Goal: Task Accomplishment & Management: Complete application form

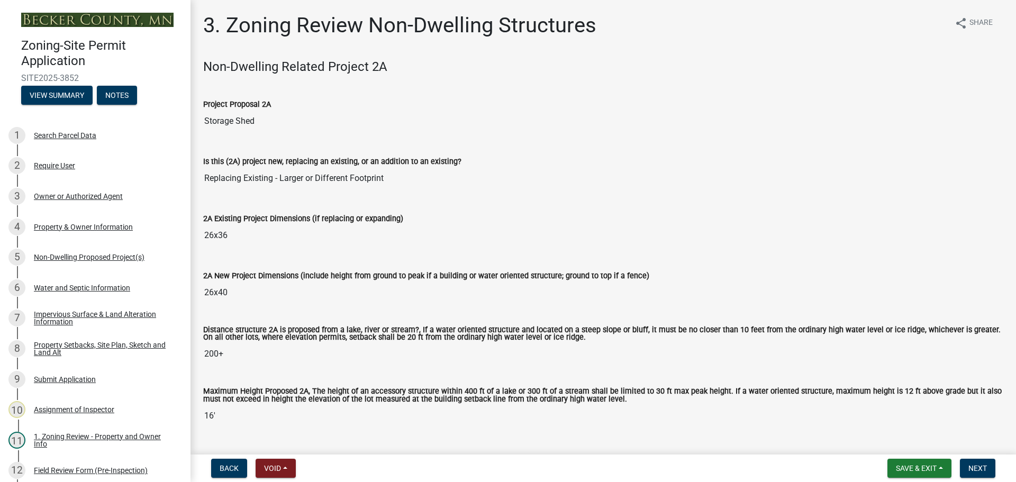
scroll to position [740, 0]
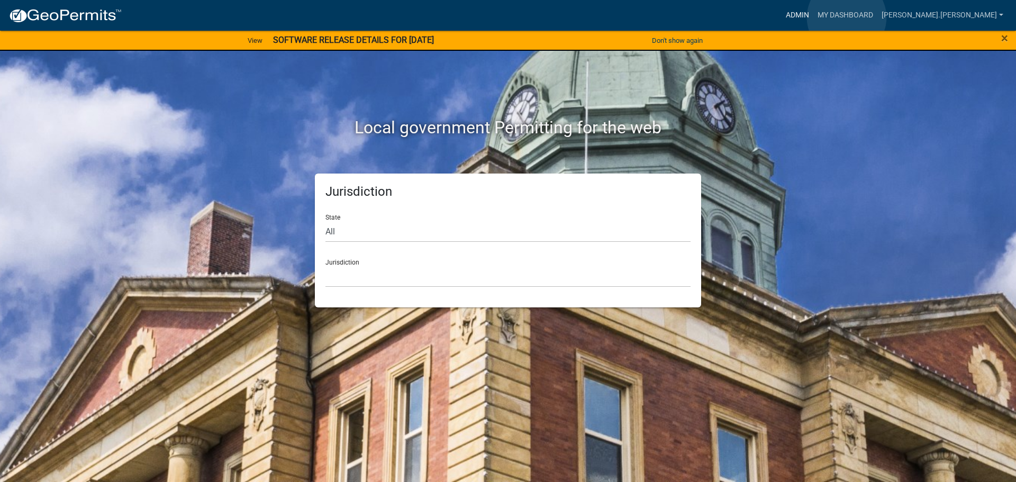
click at [813, 17] on link "Admin" at bounding box center [797, 15] width 32 height 20
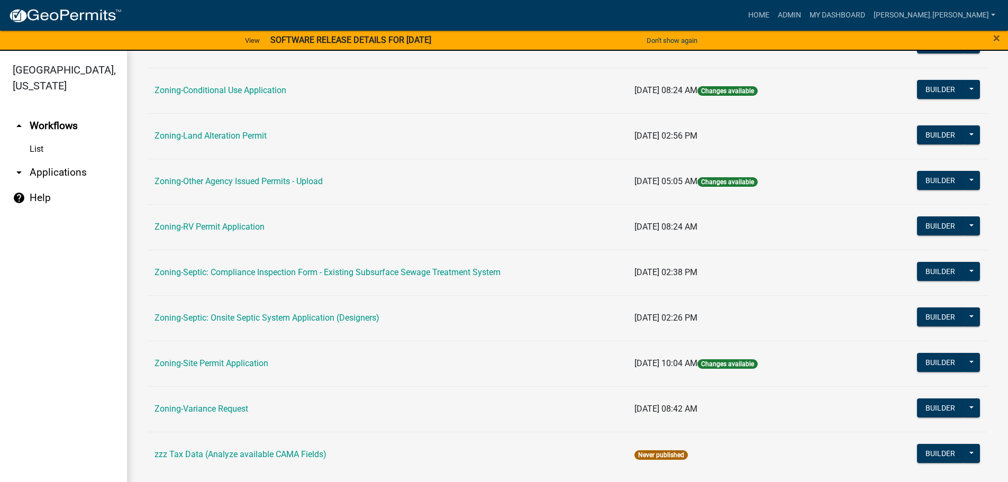
scroll to position [330, 0]
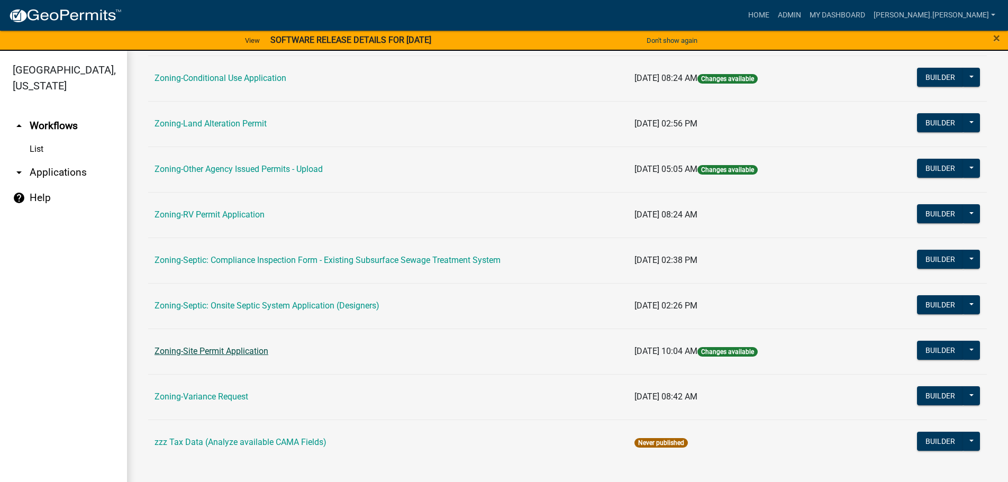
click at [224, 353] on link "Zoning-Site Permit Application" at bounding box center [211, 351] width 114 height 10
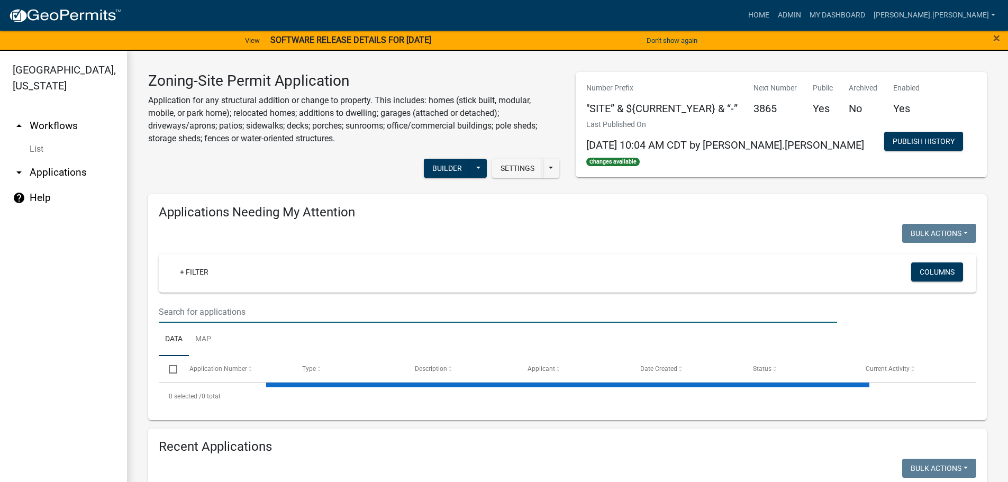
click at [312, 310] on input "text" at bounding box center [498, 312] width 678 height 22
type input "thor"
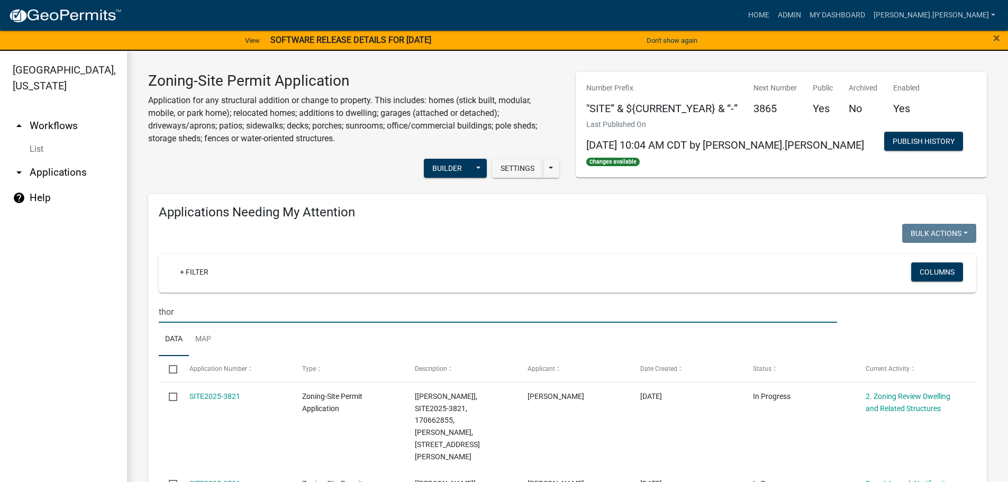
scroll to position [159, 0]
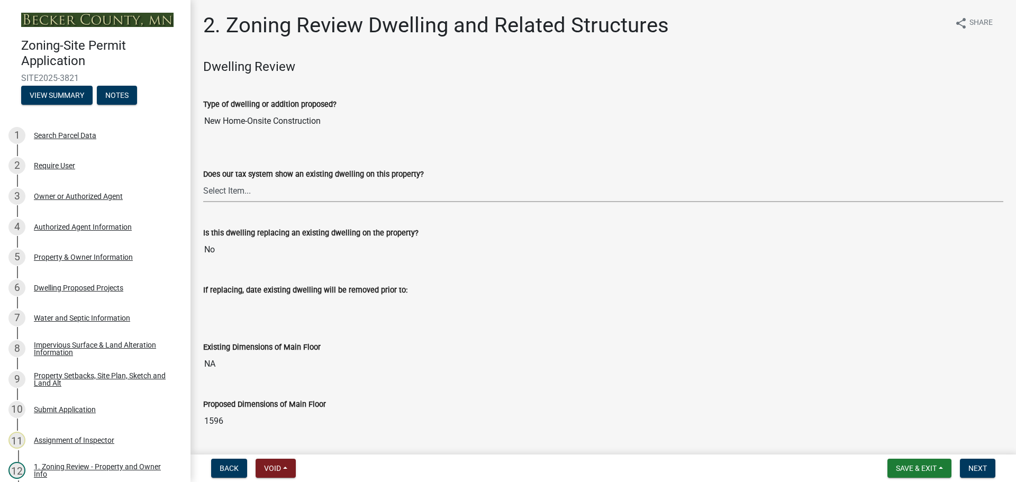
click at [286, 197] on select "Select Item... Yes No" at bounding box center [603, 191] width 800 height 22
click at [268, 249] on input "No" at bounding box center [603, 249] width 800 height 21
click at [282, 195] on select "Select Item... Yes No" at bounding box center [603, 191] width 800 height 22
click at [203, 180] on select "Select Item... Yes No" at bounding box center [603, 191] width 800 height 22
select select "95f121c6-c194-4f7a-b278-ad77396394df"
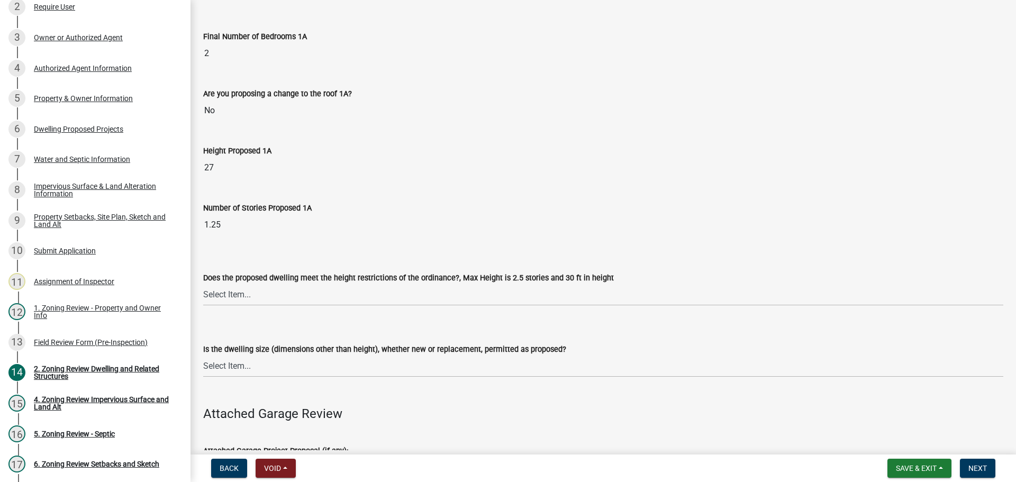
scroll to position [846, 0]
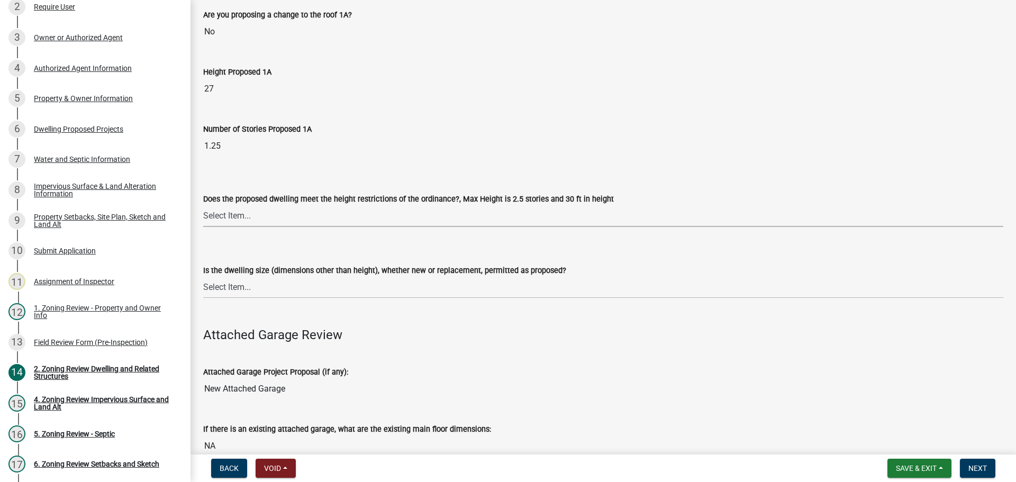
click at [244, 209] on select "Select Item... Yes No" at bounding box center [603, 216] width 800 height 22
click at [203, 205] on select "Select Item... Yes No" at bounding box center [603, 216] width 800 height 22
select select "f770ba3e-fc06-4da5-a68e-7171814f27a6"
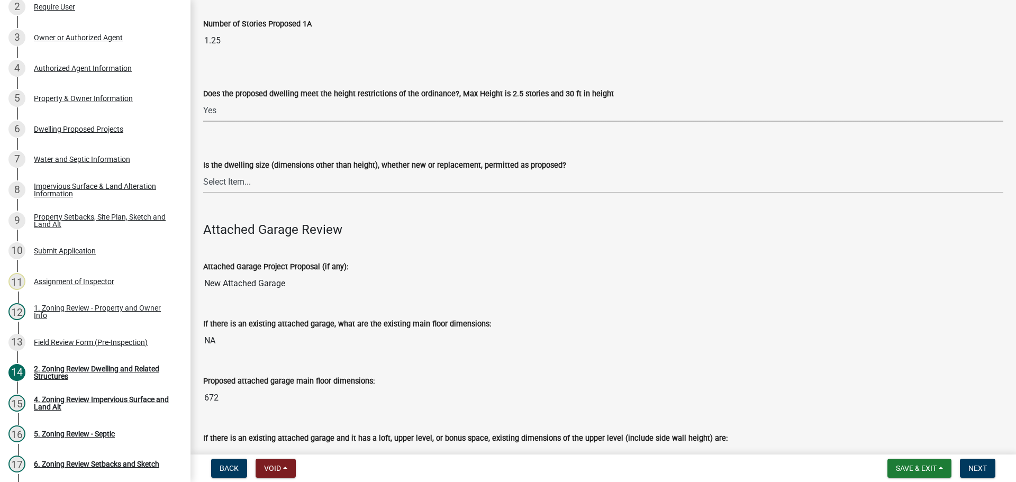
scroll to position [1005, 0]
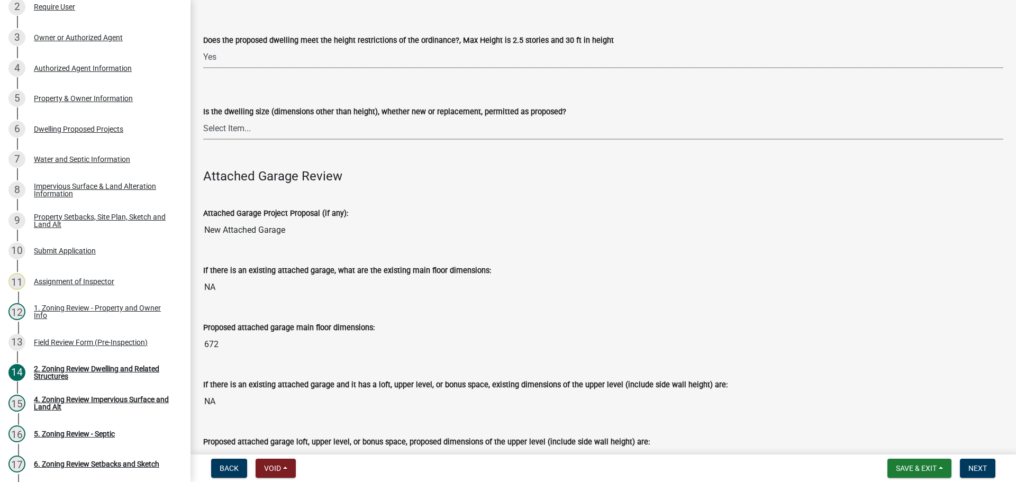
click at [269, 119] on select "Select Item... Yes No" at bounding box center [603, 129] width 800 height 22
click at [203, 118] on select "Select Item... Yes No" at bounding box center [603, 129] width 800 height 22
select select "1acfd7d2-3168-4a52-b10f-2ad4e9b369d9"
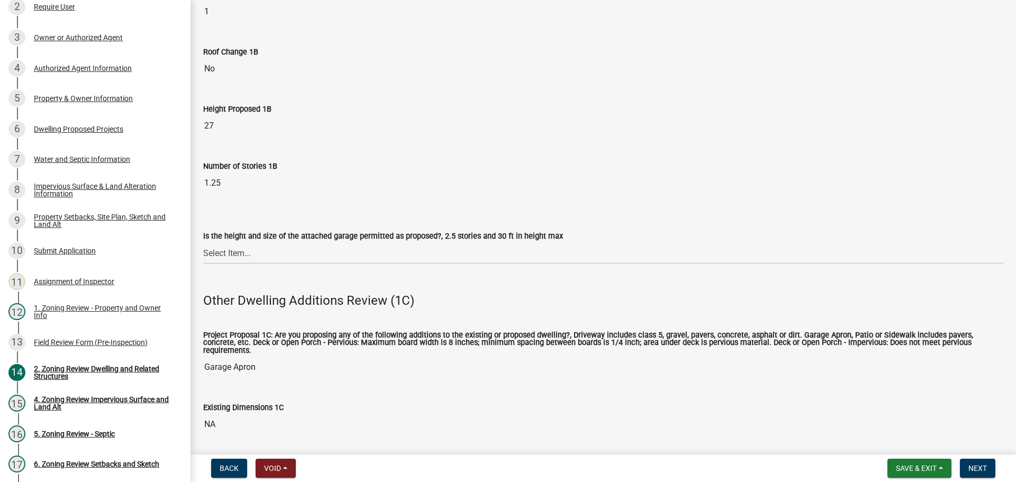
scroll to position [1640, 0]
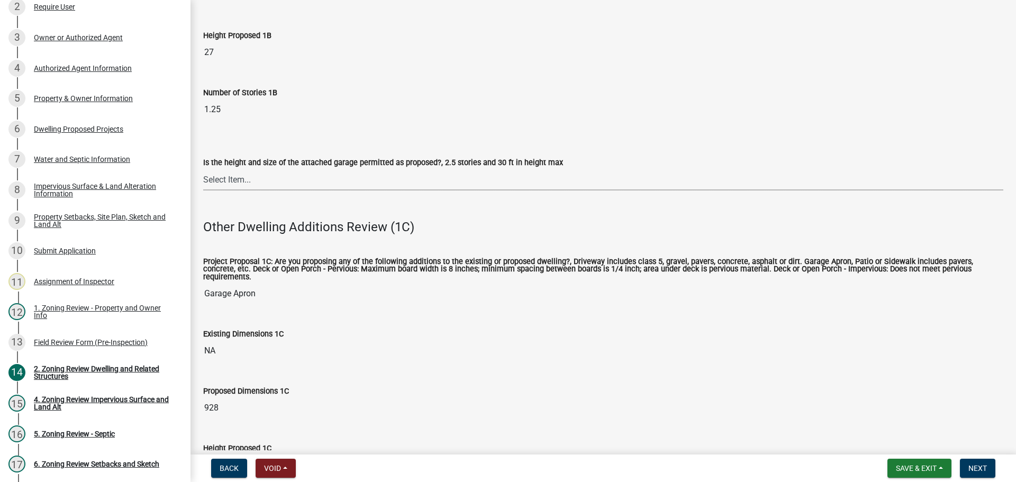
click at [259, 174] on select "Select Item... Yes No (explain in next field)" at bounding box center [603, 180] width 800 height 22
click at [203, 169] on select "Select Item... Yes No (explain in next field)" at bounding box center [603, 180] width 800 height 22
select select "133fc5ec-afea-46d5-9774-7a90c7b95151"
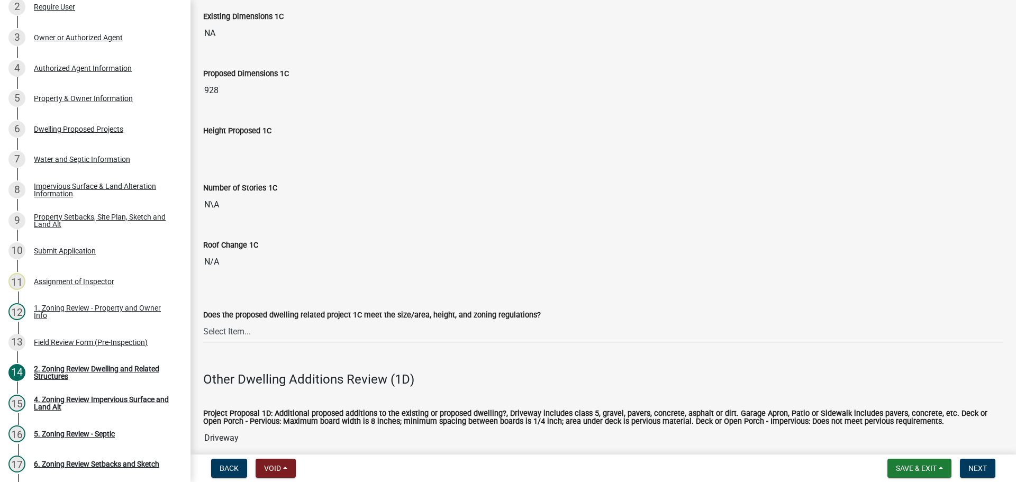
scroll to position [2116, 0]
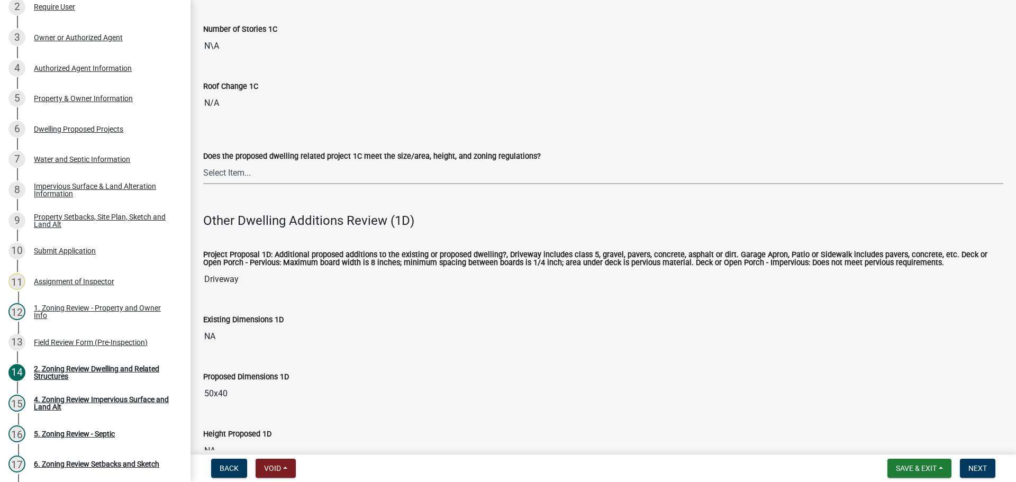
click at [270, 167] on select "Select Item... No Yes" at bounding box center [603, 173] width 800 height 22
click at [203, 162] on select "Select Item... No Yes" at bounding box center [603, 173] width 800 height 22
select select "996e12f1-8349-4f33-ac9c-e9513ed3c9a2"
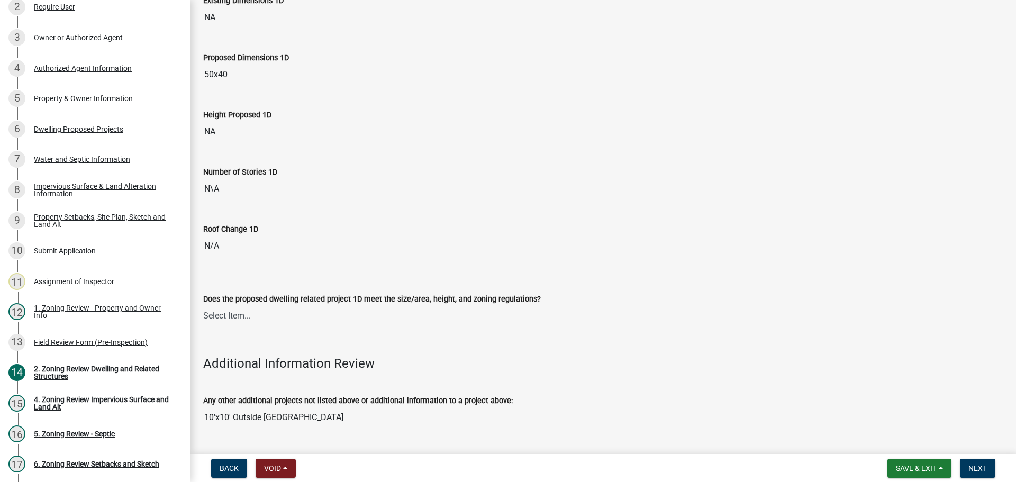
scroll to position [2486, 0]
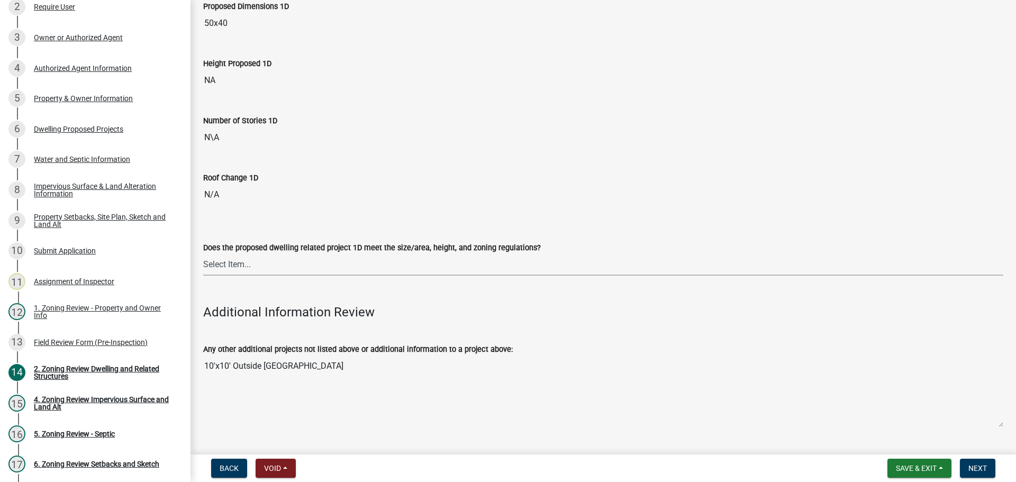
click at [246, 258] on select "Select Item... No Yes" at bounding box center [603, 265] width 800 height 22
click at [203, 254] on select "Select Item... No Yes" at bounding box center [603, 265] width 800 height 22
select select "55d9d85f-5195-424b-b51a-dfff5afe7639"
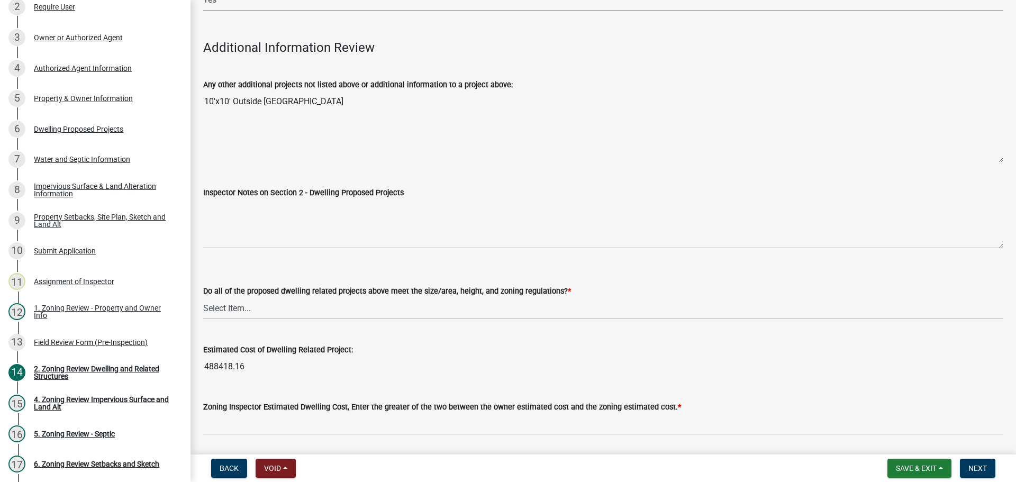
scroll to position [2780, 0]
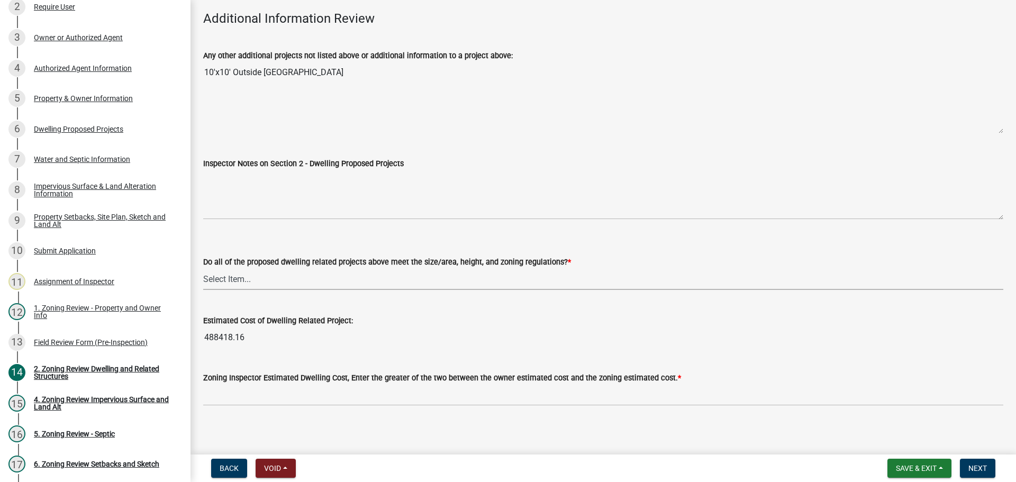
click at [237, 278] on select "Select Item... Yes No" at bounding box center [603, 279] width 800 height 22
click at [203, 268] on select "Select Item... Yes No" at bounding box center [603, 279] width 800 height 22
select select "583413f8-e9f7-4a70-8fe6-066f5b429c7e"
drag, startPoint x: 244, startPoint y: 328, endPoint x: 197, endPoint y: 324, distance: 47.3
click at [197, 324] on div "Estimated Cost of Dwelling Related Project: 488418.16" at bounding box center [603, 323] width 816 height 49
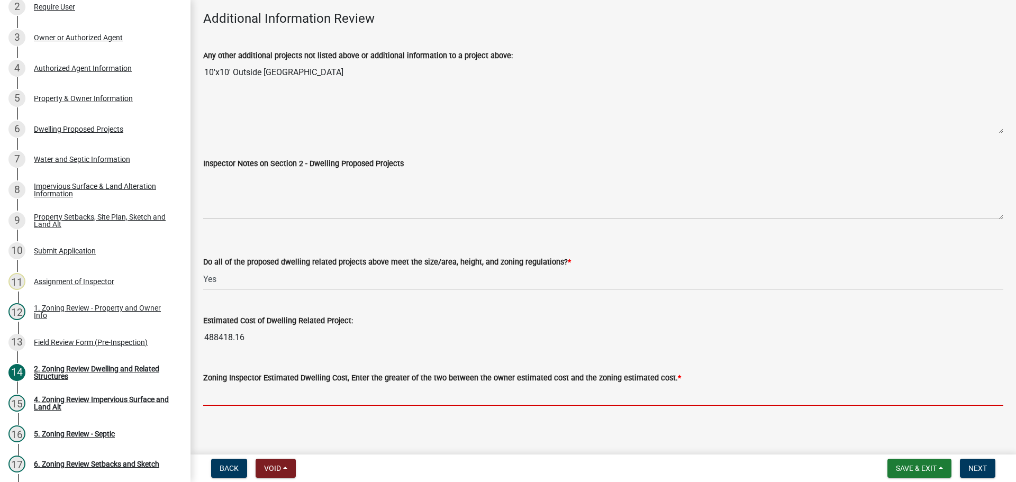
paste input "488418.16"
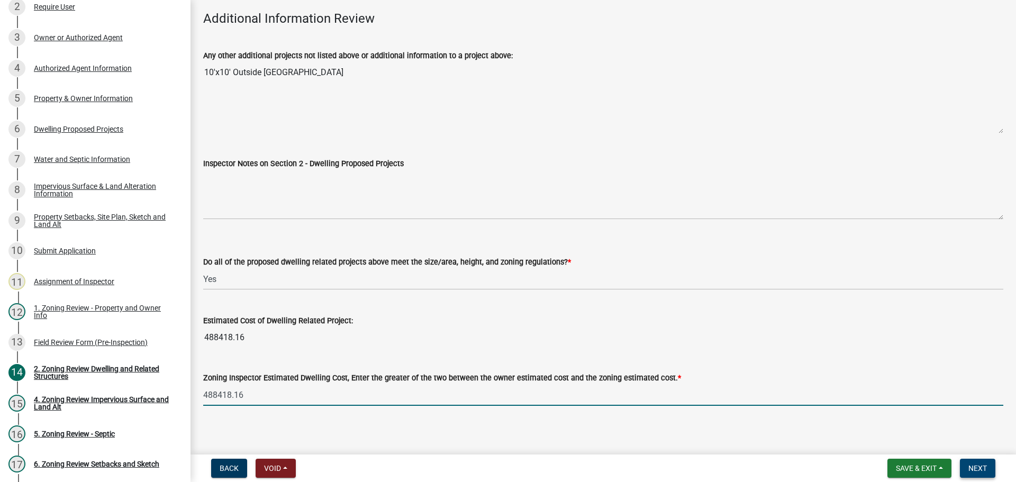
type input "488418.16"
click at [985, 472] on span "Next" at bounding box center [977, 468] width 19 height 8
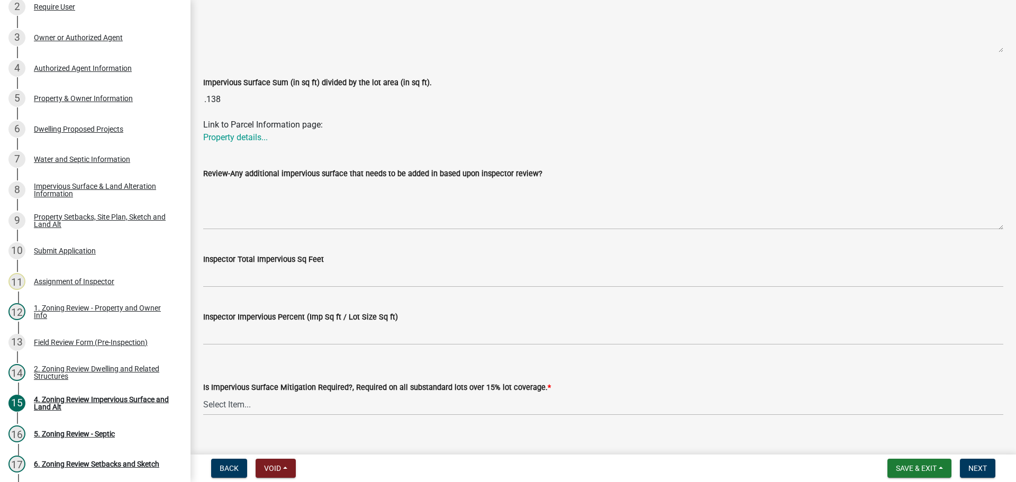
scroll to position [317, 0]
click at [250, 136] on link "Property details..." at bounding box center [235, 136] width 65 height 10
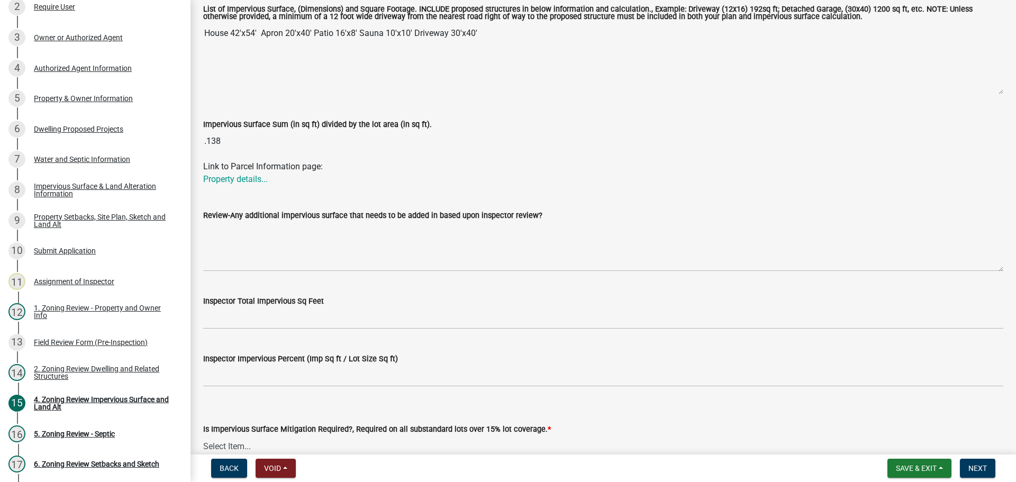
scroll to position [121, 0]
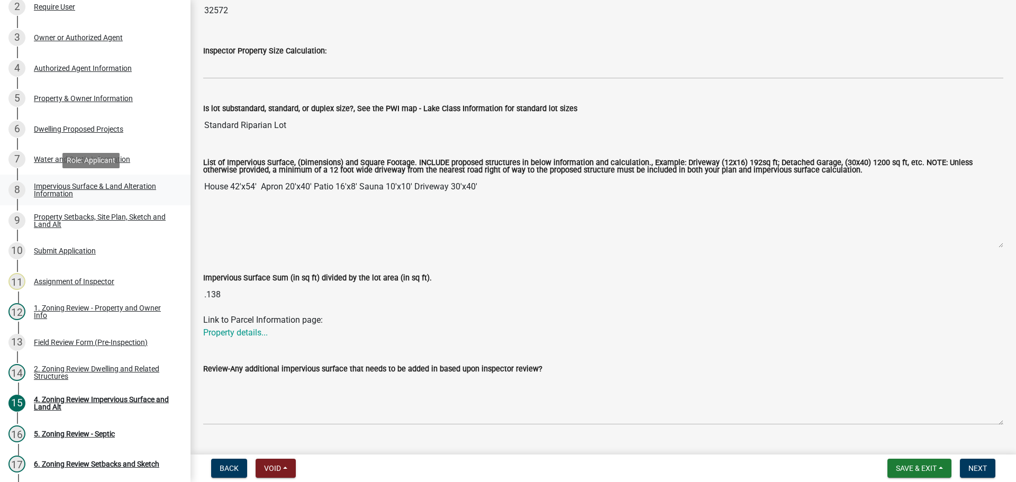
click at [92, 186] on div "Impervious Surface & Land Alteration Information" at bounding box center [104, 189] width 140 height 15
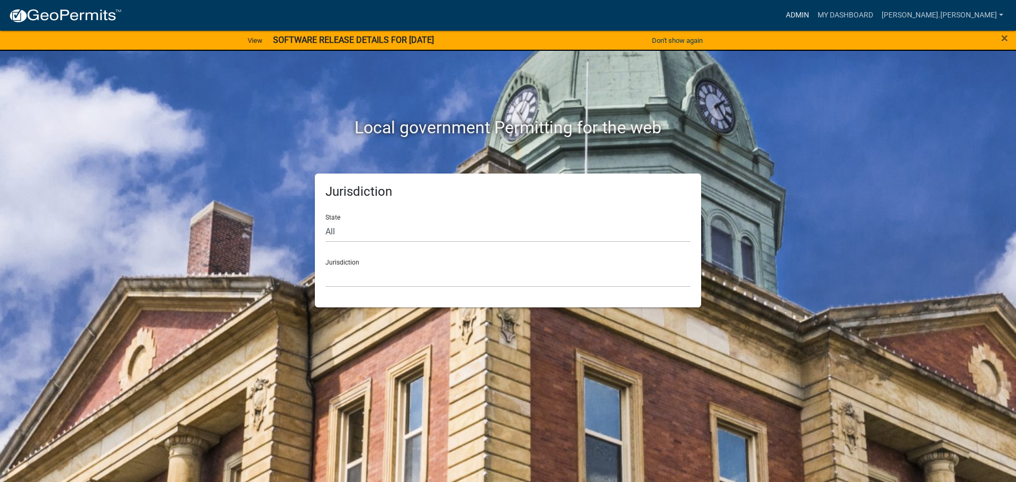
click at [813, 14] on link "Admin" at bounding box center [797, 15] width 32 height 20
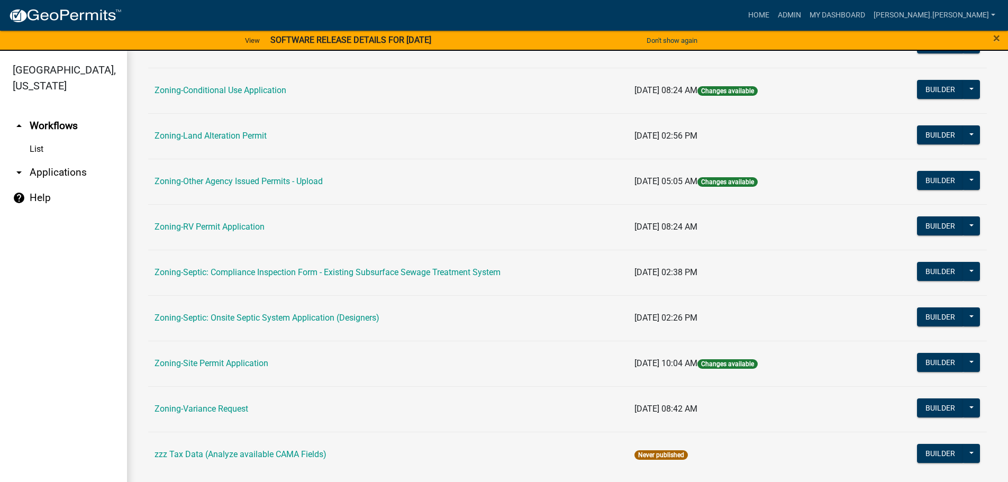
scroll to position [330, 0]
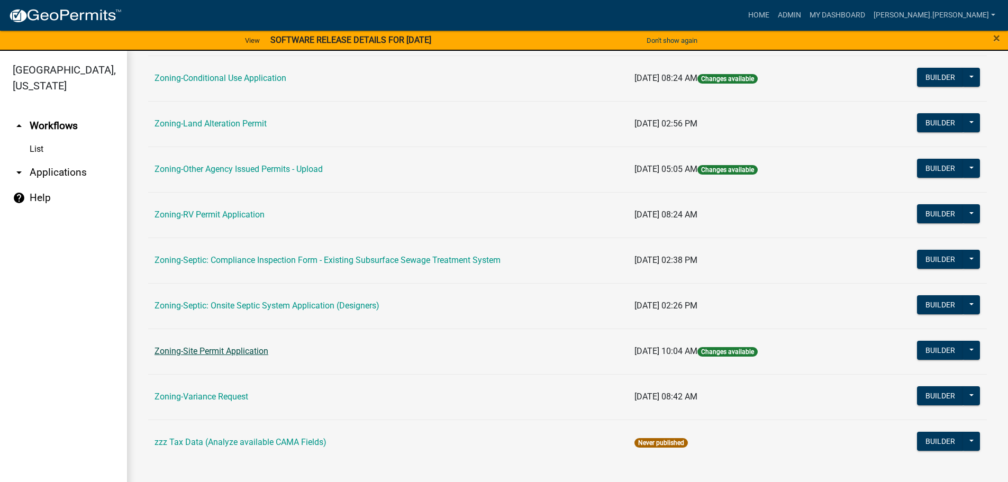
click at [228, 350] on link "Zoning-Site Permit Application" at bounding box center [211, 351] width 114 height 10
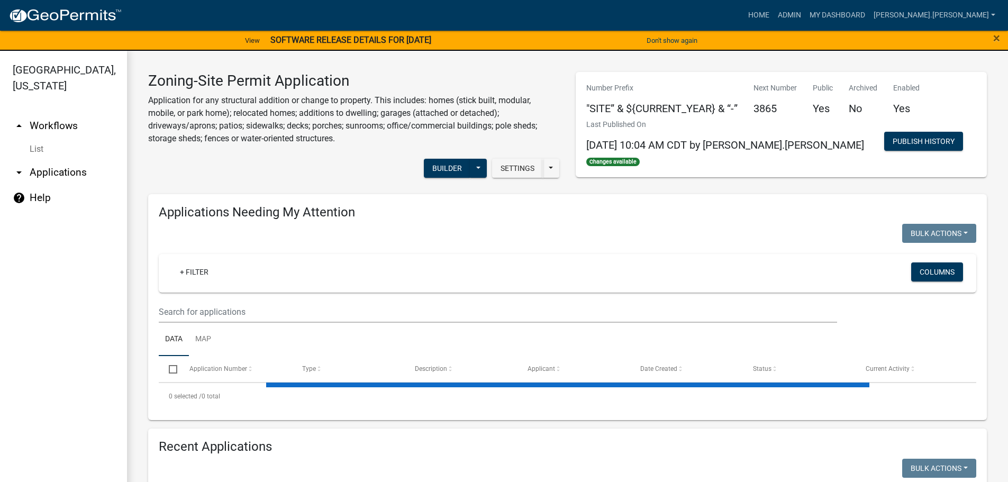
click at [270, 299] on wm-filter-builder "+ Filter Columns" at bounding box center [567, 288] width 817 height 69
click at [271, 307] on input "text" at bounding box center [498, 312] width 678 height 22
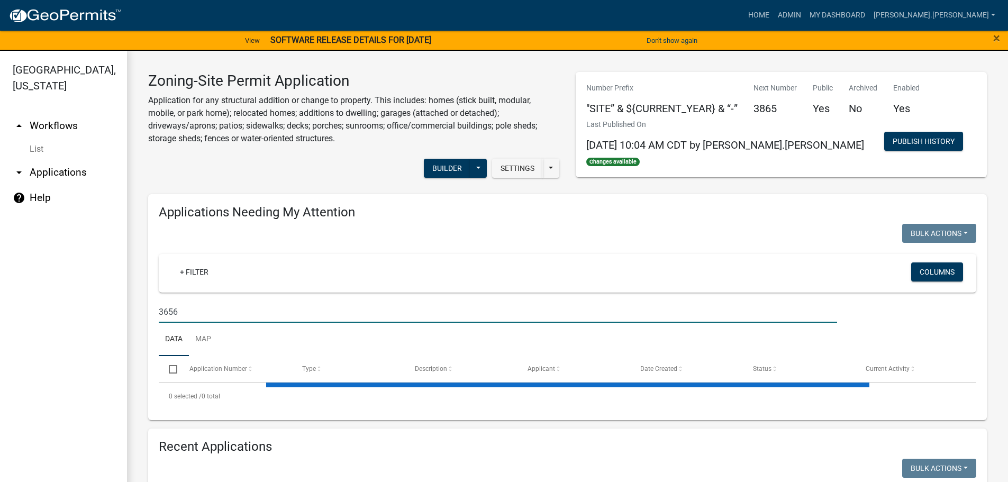
type input "3656"
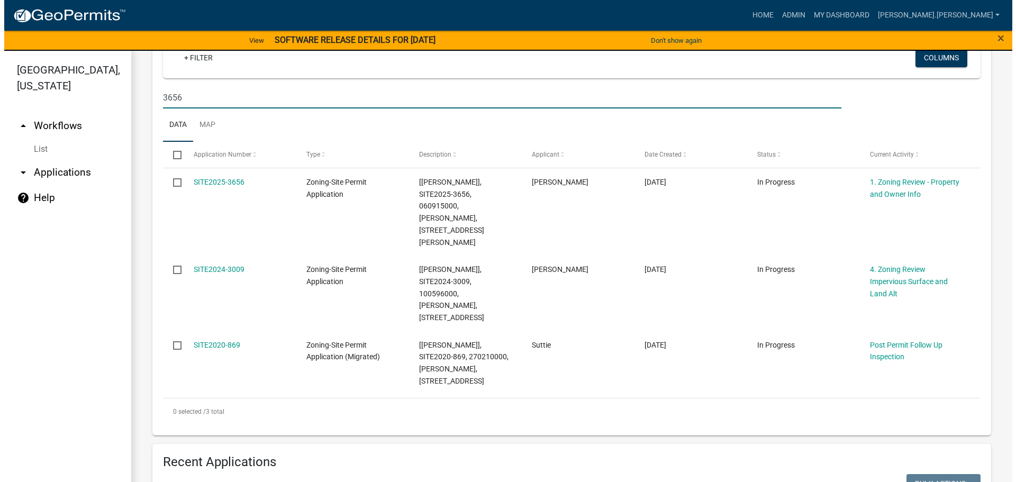
scroll to position [212, 0]
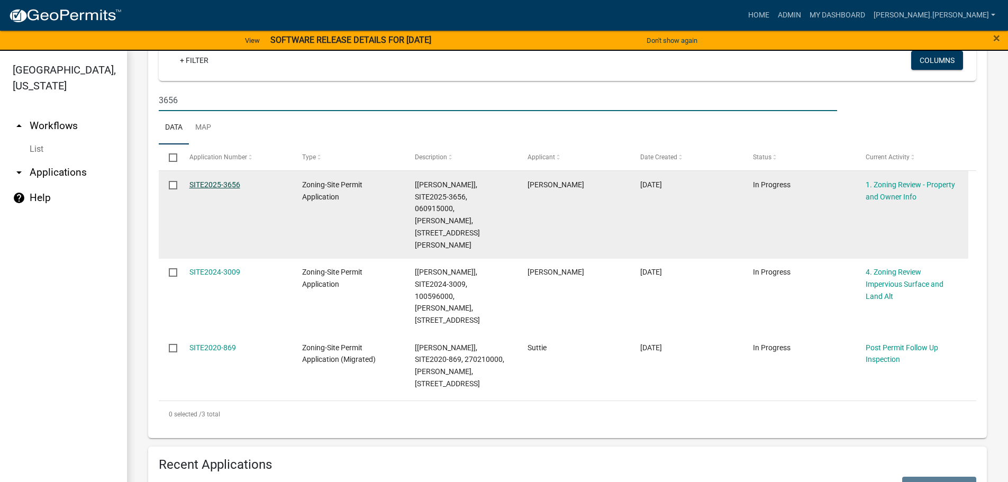
click at [211, 185] on link "SITE2025-3656" at bounding box center [214, 184] width 51 height 8
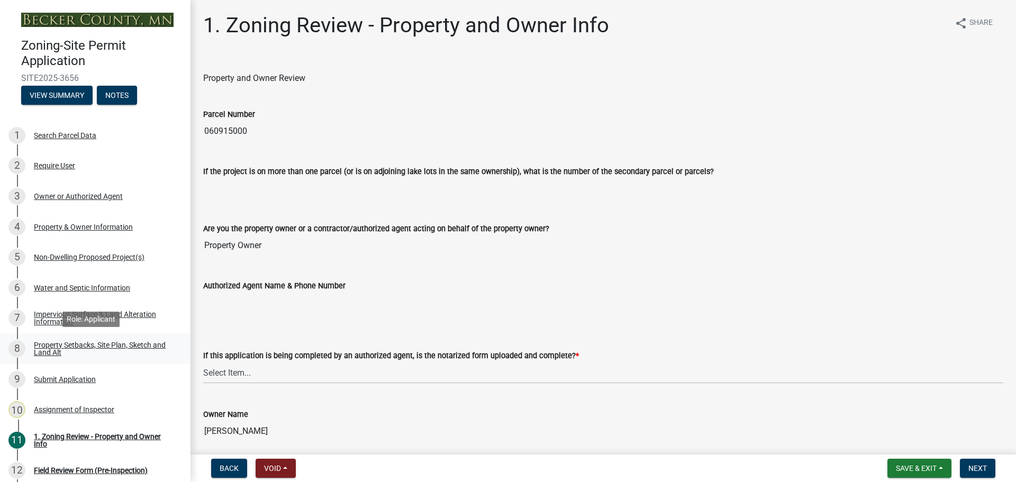
click at [123, 339] on link "8 Property Setbacks, Site Plan, Sketch and Land Alt" at bounding box center [95, 348] width 190 height 31
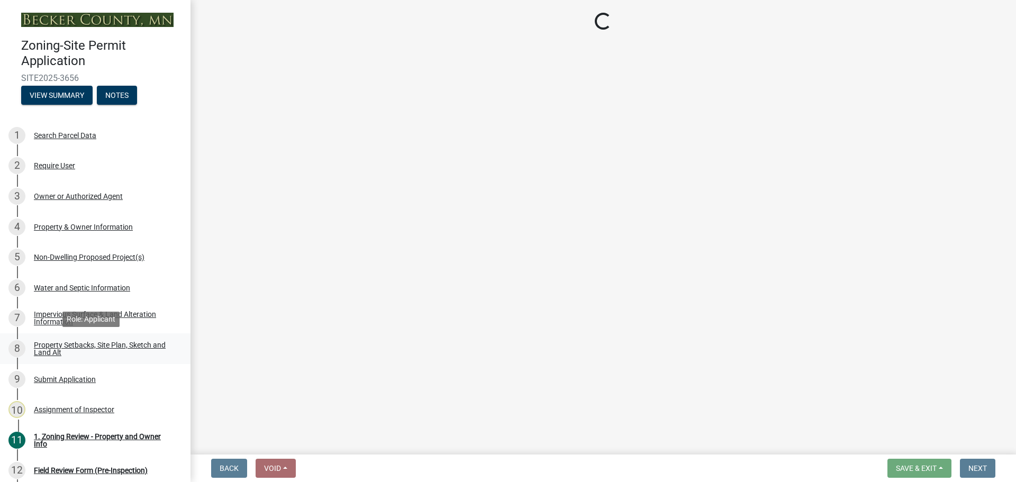
select select "7b13c63f-e699-4112-b373-98fbd28ec536"
select select "897aff5b-f284-4e3b-ac23-ed094f16d69b"
select select "b56a4575-9846-47cf-8067-c59a4853da22"
select select "12f785fb-c378-4b18-841c-21c73dc99083"
select select "e8ab2dc3-aa3f-46f3-9b4a-37eb25ad84af"
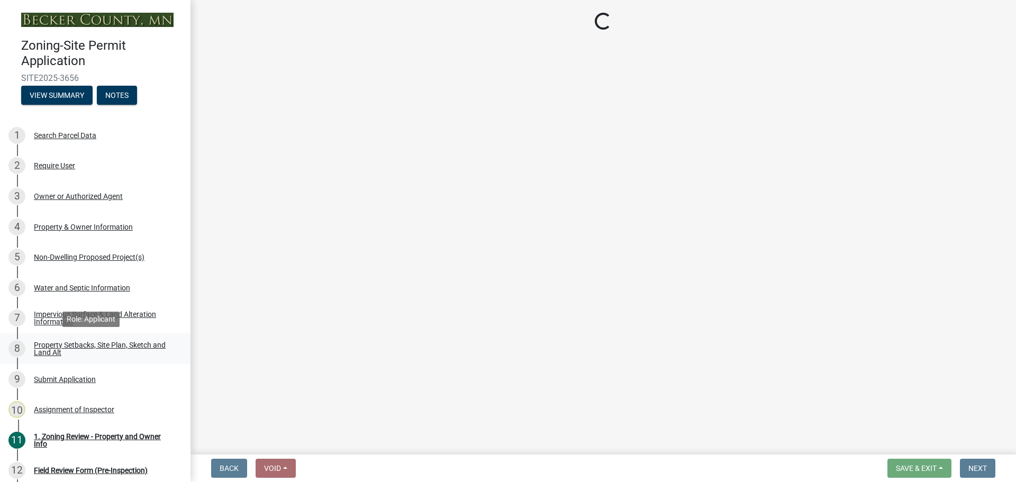
select select "27b2a8b4-abf6-463e-8c0c-7c5d2b4fe26f"
select select "b98836ba-4715-455d-97ab-be9a9df498a8"
select select "d61e3758-d187-40af-a435-5e09c3f3d509"
select select "288143c3-cc30-40f5-bb2a-2522511345b2"
select select "1418c7e3-4054-4b00-84b5-d09b9560f30a"
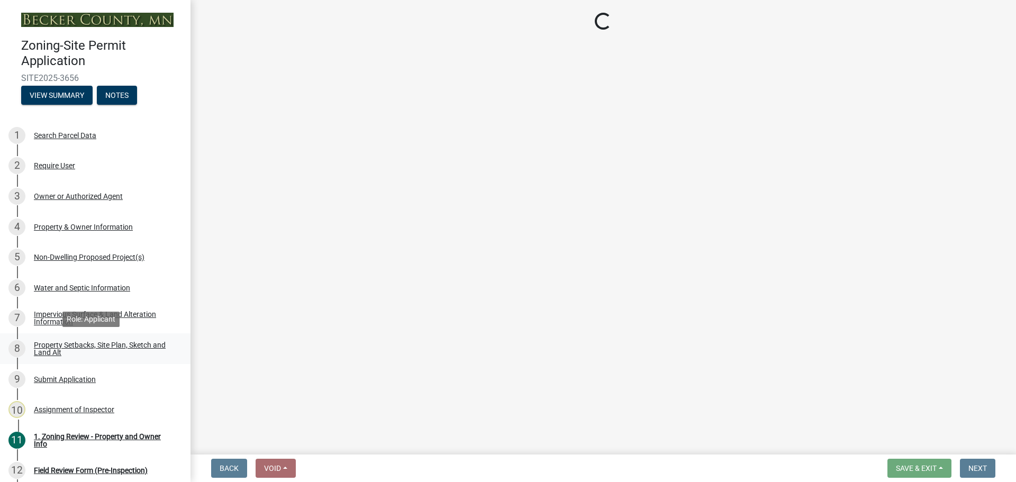
select select "4421853d-5e11-4b64-95ec-6c47066881cc"
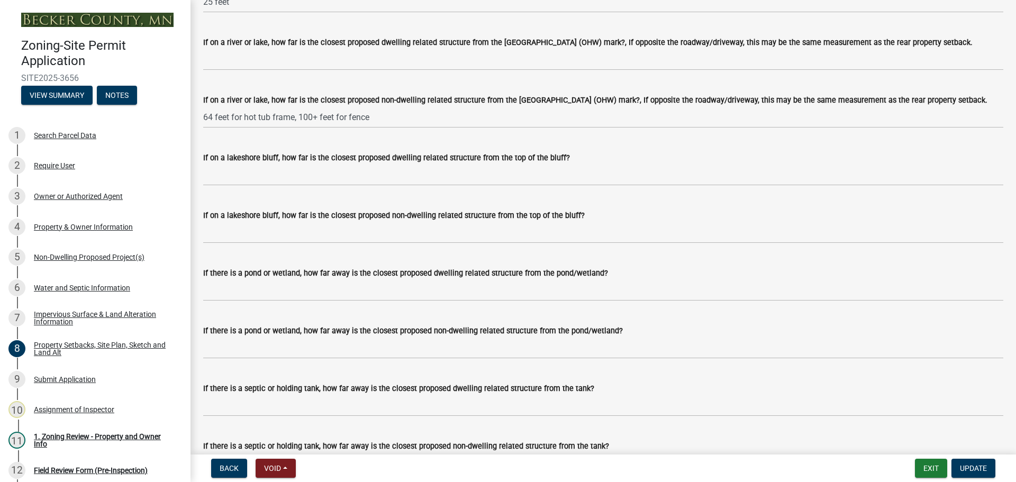
scroll to position [2486, 0]
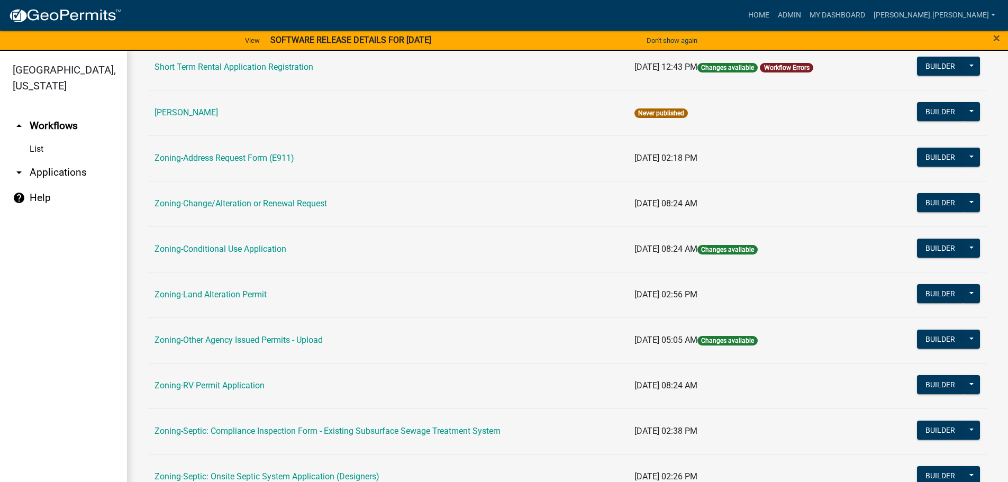
scroll to position [264, 0]
